Goal: Find specific page/section: Find specific page/section

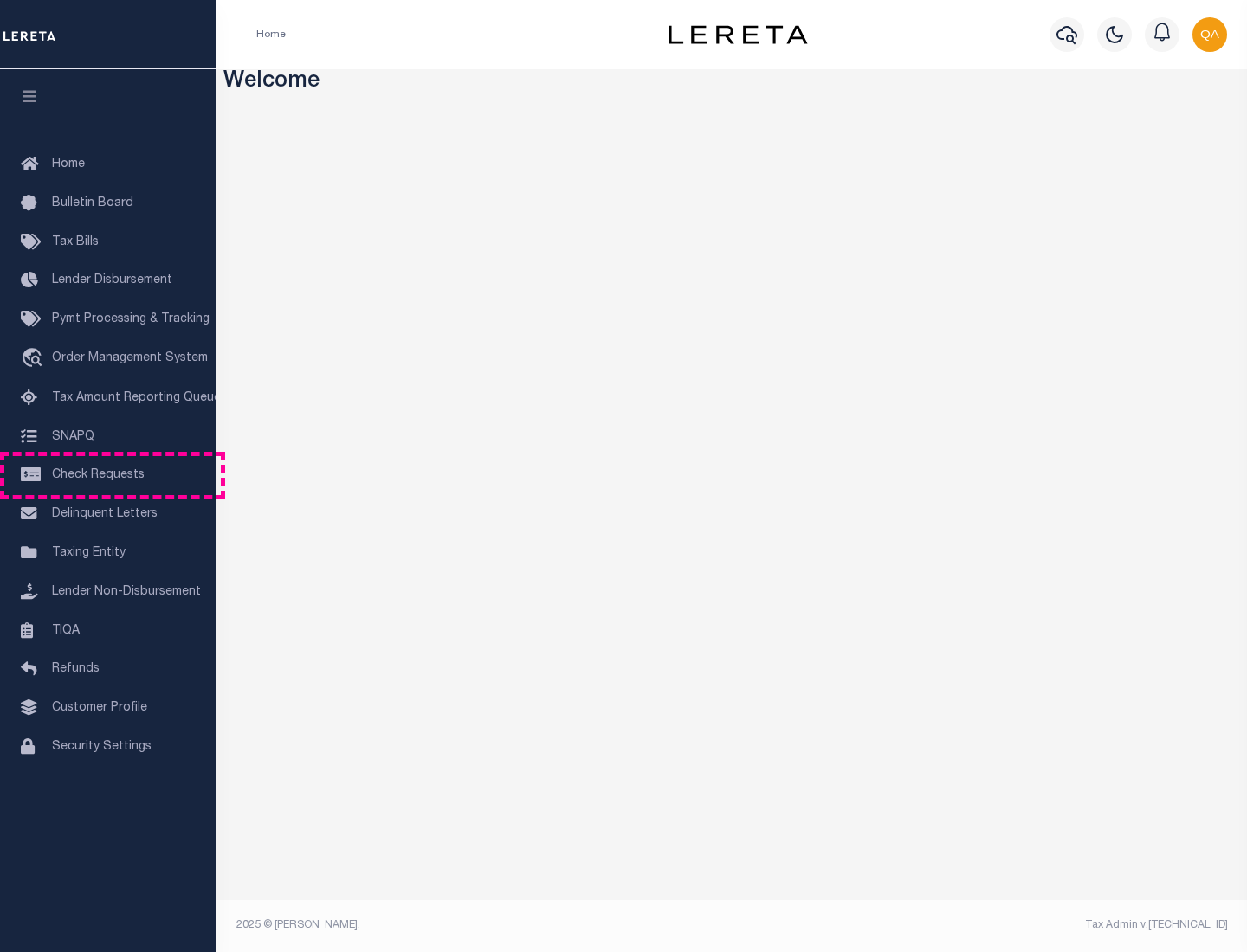
click at [109, 476] on span "Check Requests" at bounding box center [99, 475] width 93 height 13
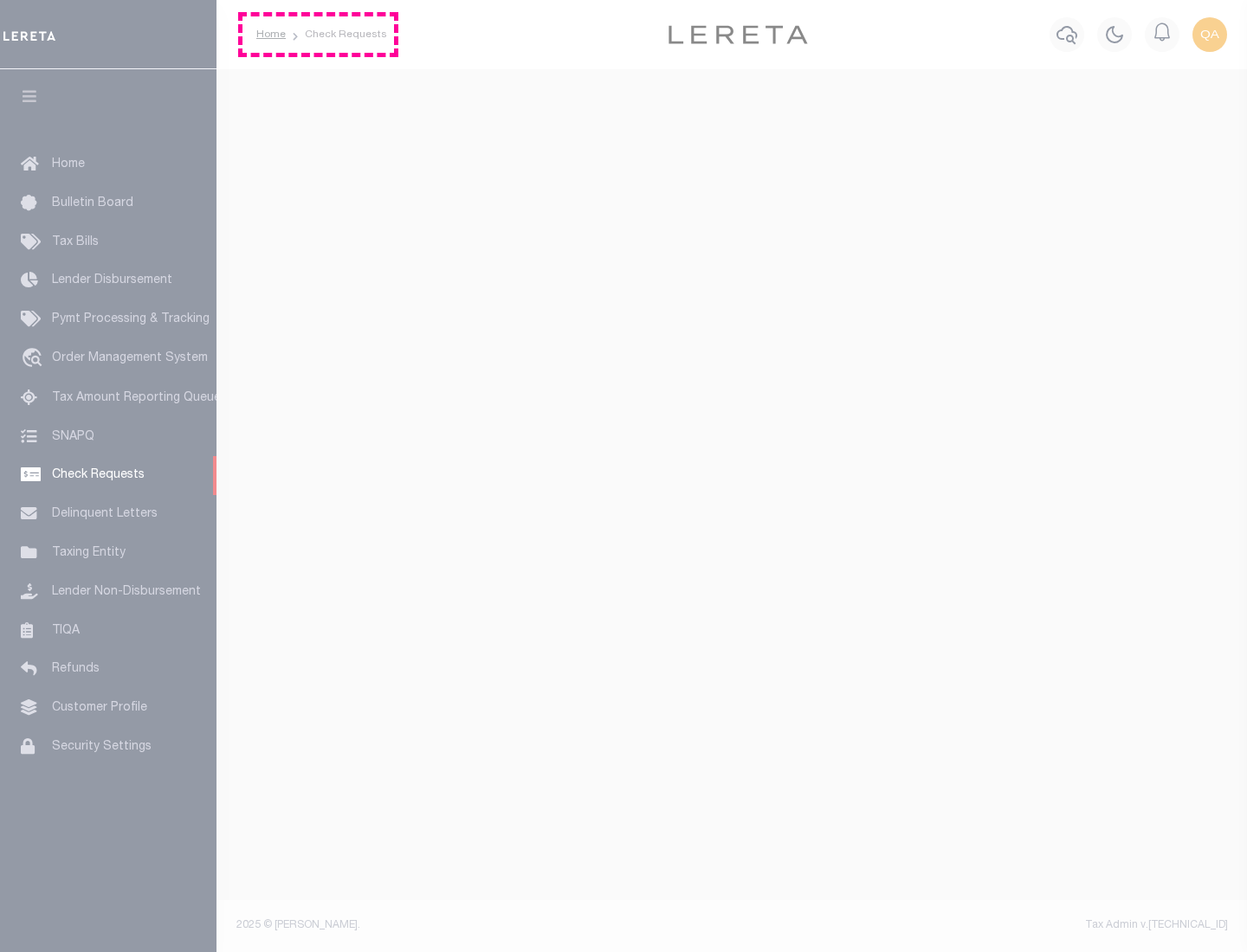
select select "50"
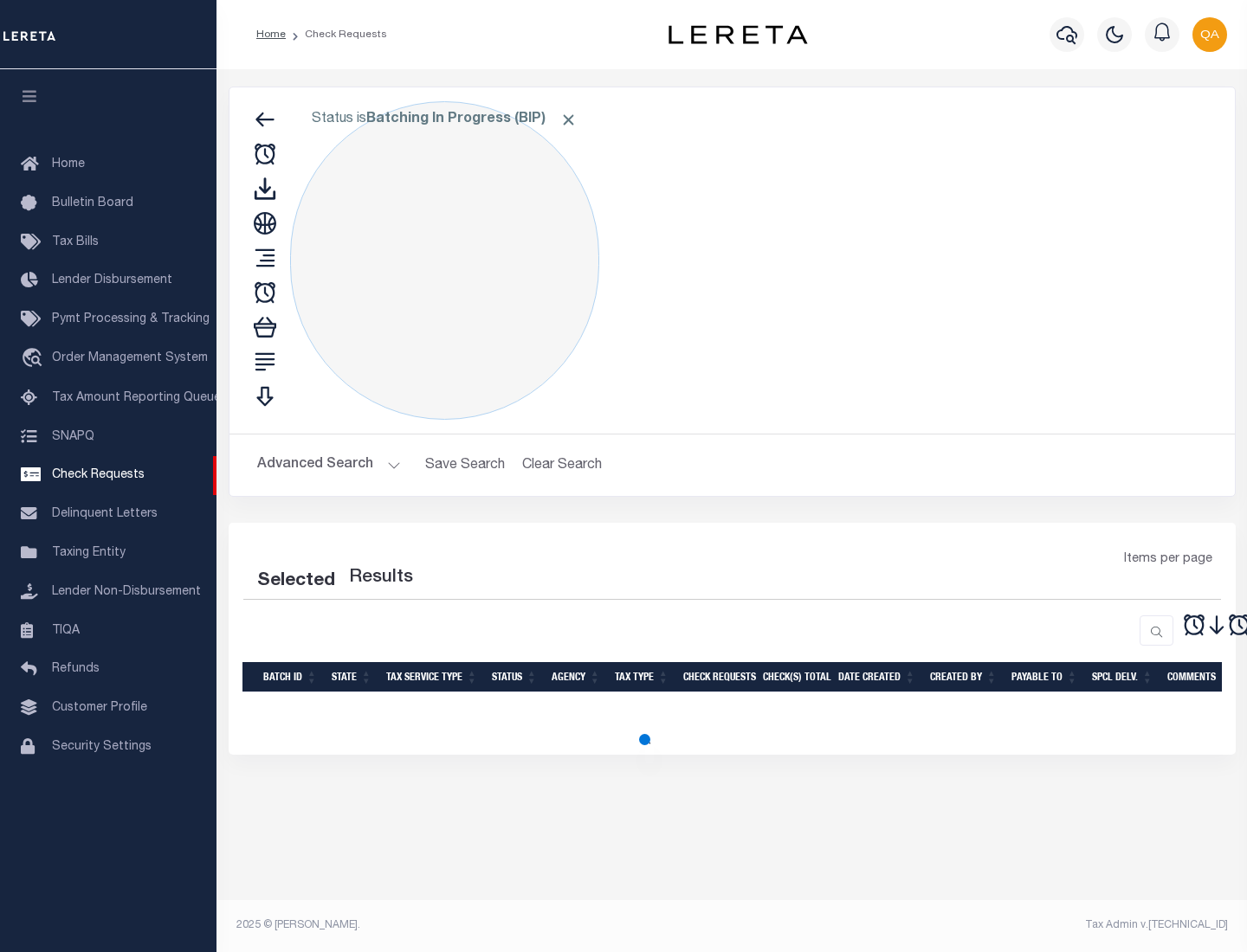
select select "50"
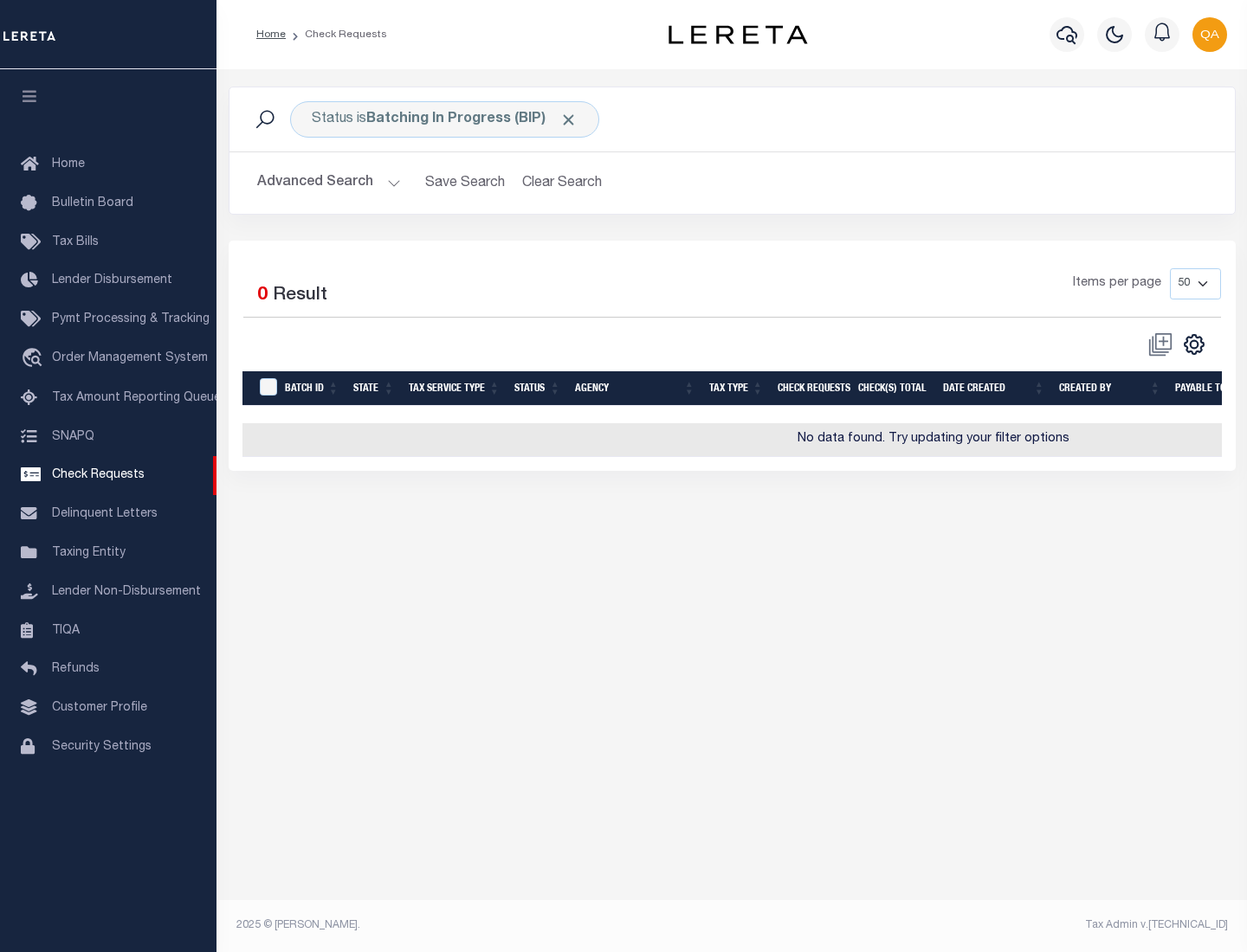
click at [569, 119] on span "Click to Remove" at bounding box center [568, 119] width 18 height 18
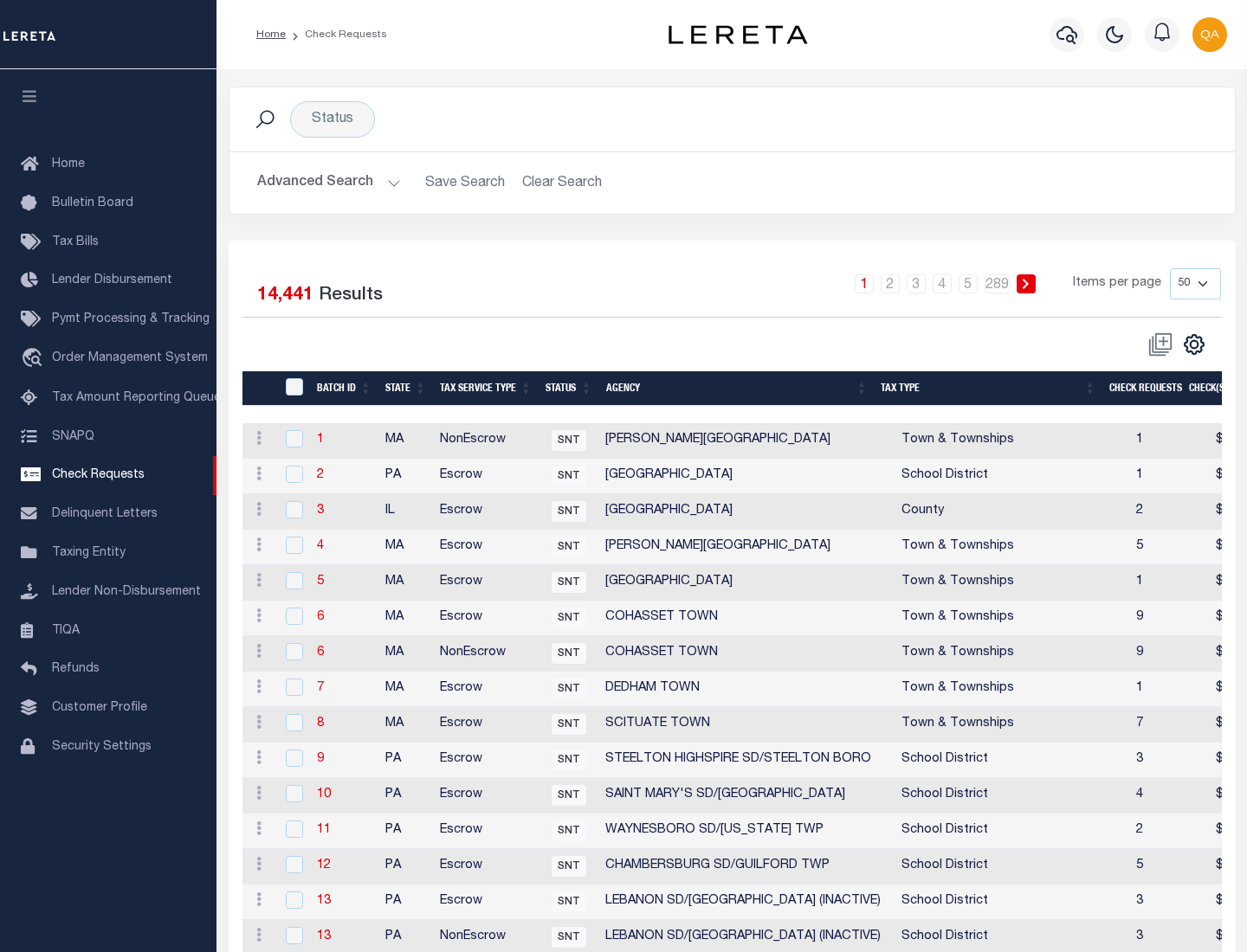
scroll to position [835, 0]
